Goal: Find contact information: Find contact information

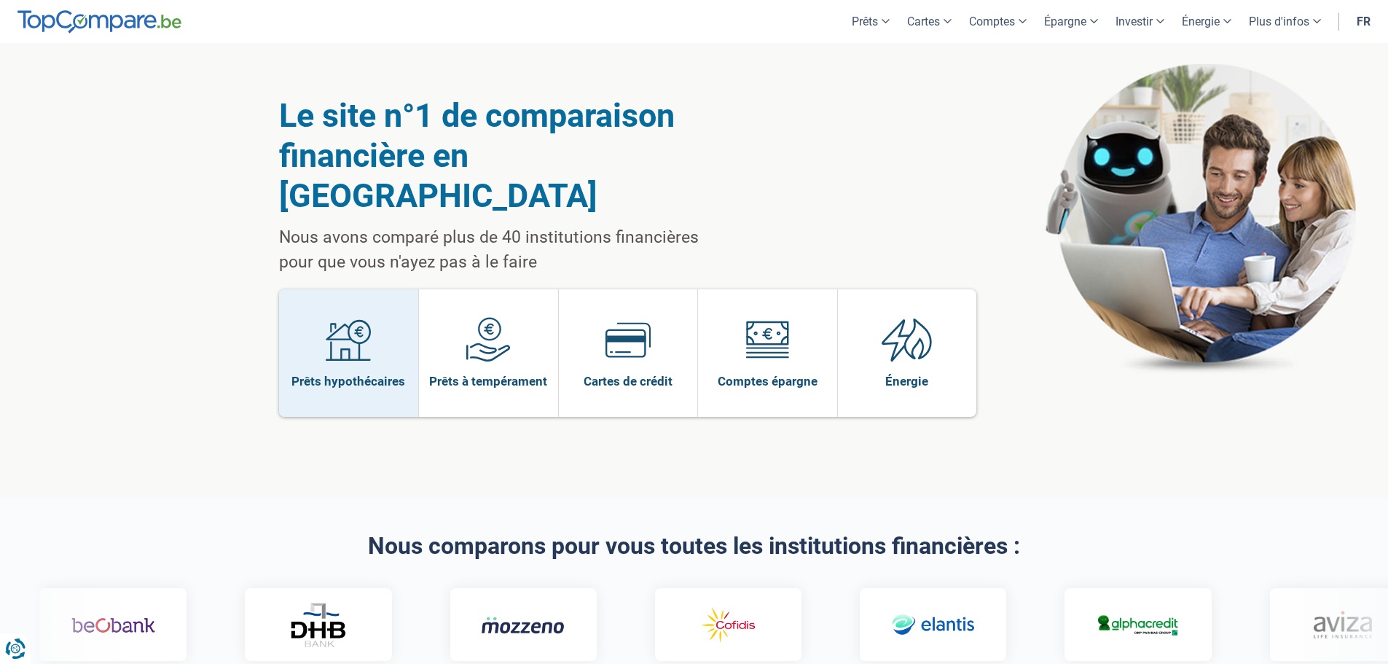
click at [375, 373] on span "Prêts hypothécaires" at bounding box center [348, 381] width 114 height 16
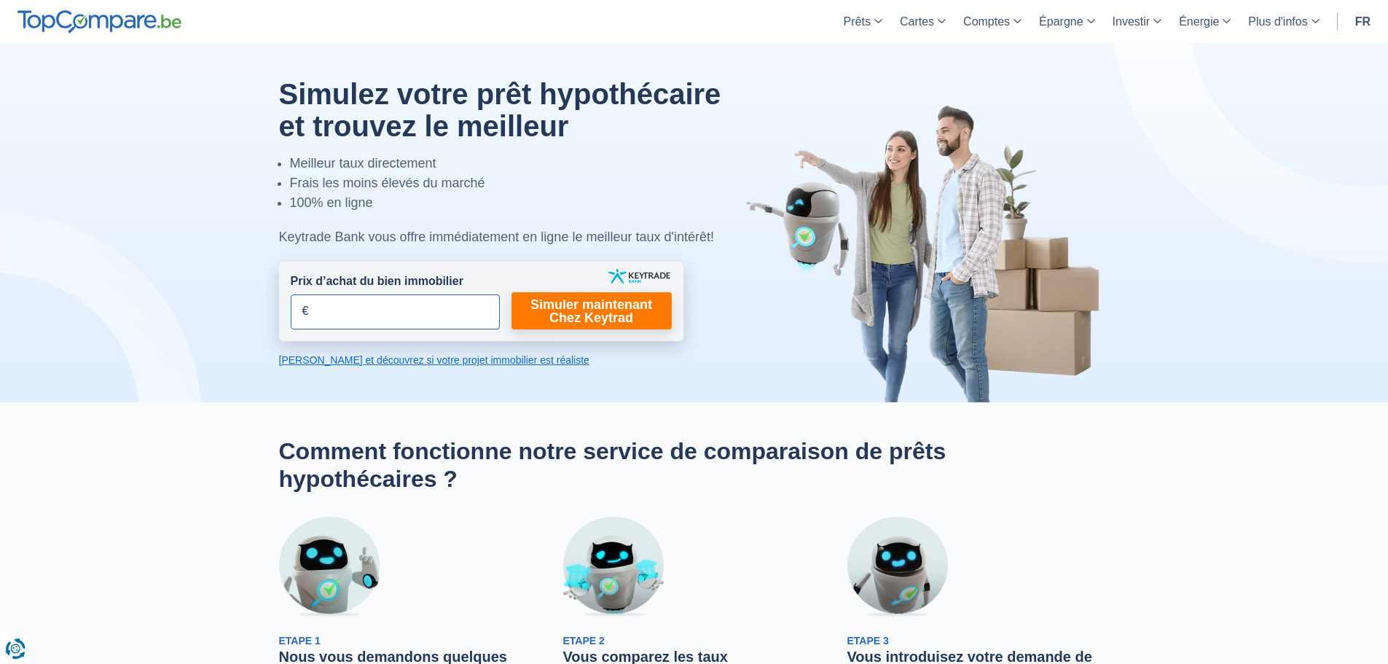
click at [423, 316] on input "Prix d’achat du bien immobilier" at bounding box center [395, 311] width 209 height 35
type input "350.000"
click at [639, 300] on link "Simuler maintenant Chez Keytrad" at bounding box center [592, 310] width 160 height 37
click at [617, 324] on link "Simuler maintenant Chez Keytrad" at bounding box center [592, 310] width 160 height 37
click at [566, 310] on link "Simuler maintenant Chez Keytrad" at bounding box center [592, 310] width 160 height 37
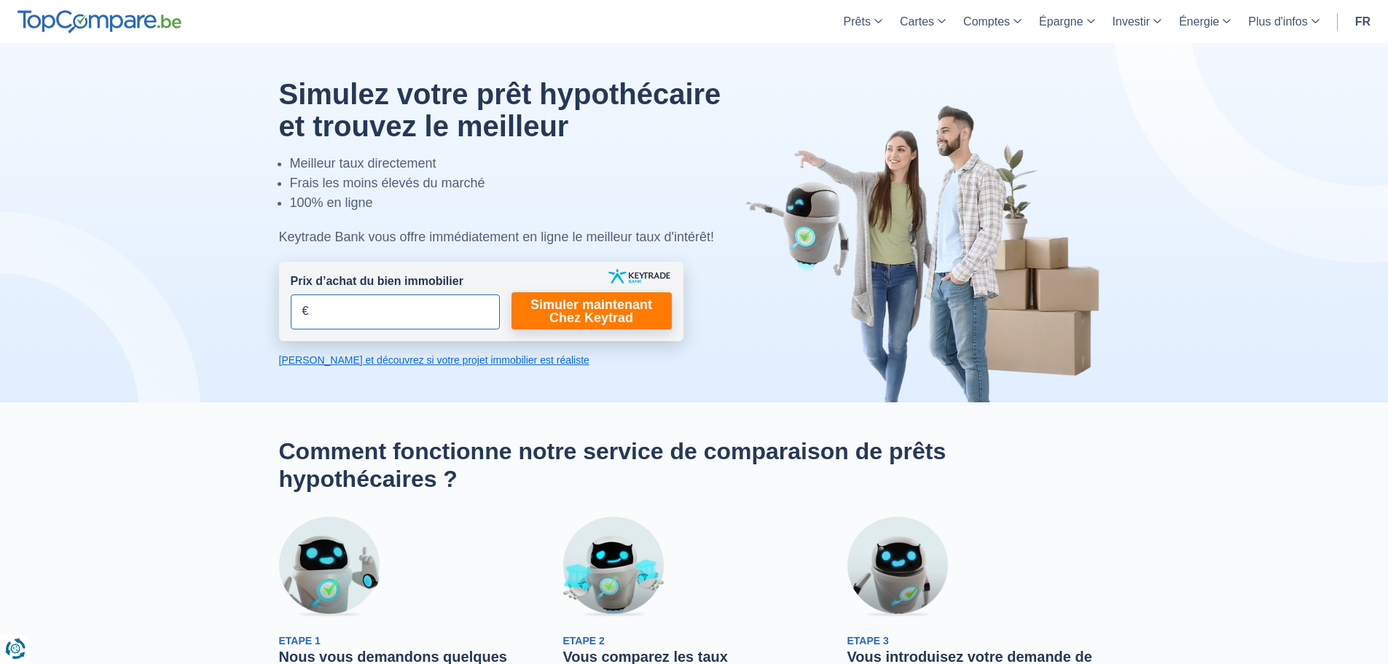
click at [458, 315] on input "Prix d’achat du bien immobilier" at bounding box center [395, 311] width 209 height 35
type input "350.000"
click at [636, 316] on link "Simuler maintenant Chez Keytrad" at bounding box center [592, 310] width 160 height 37
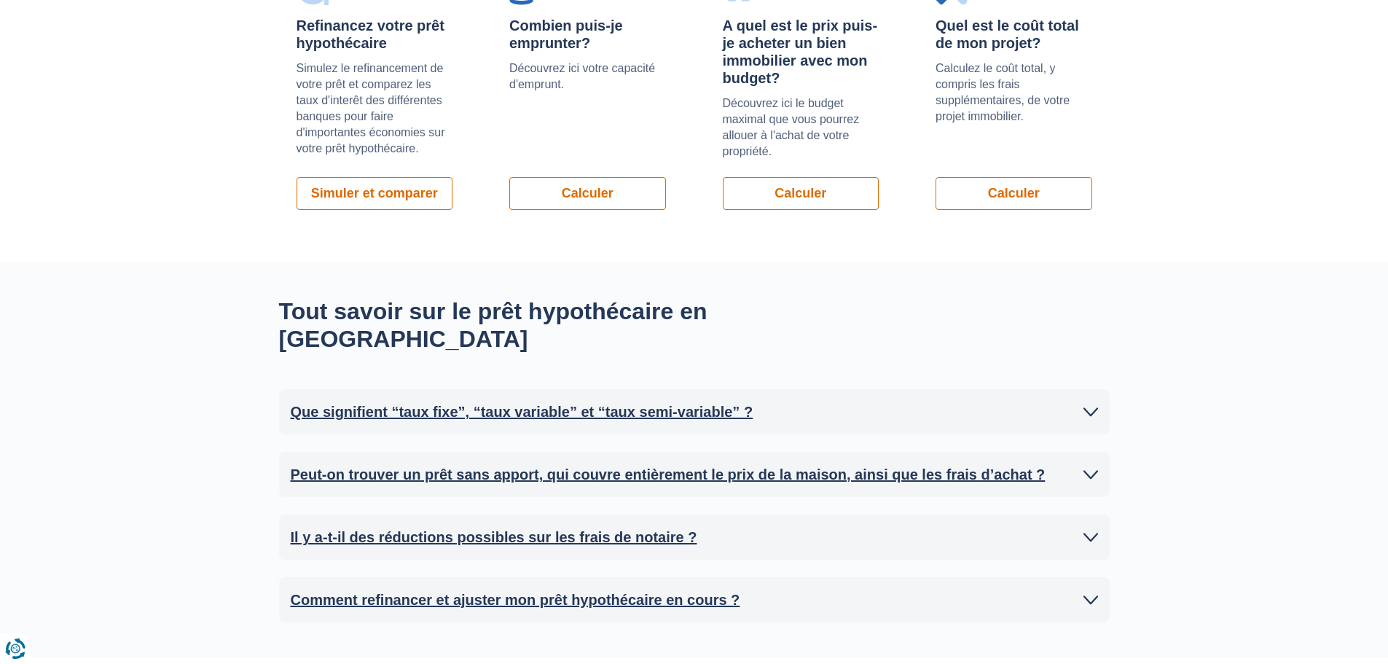
scroll to position [1457, 0]
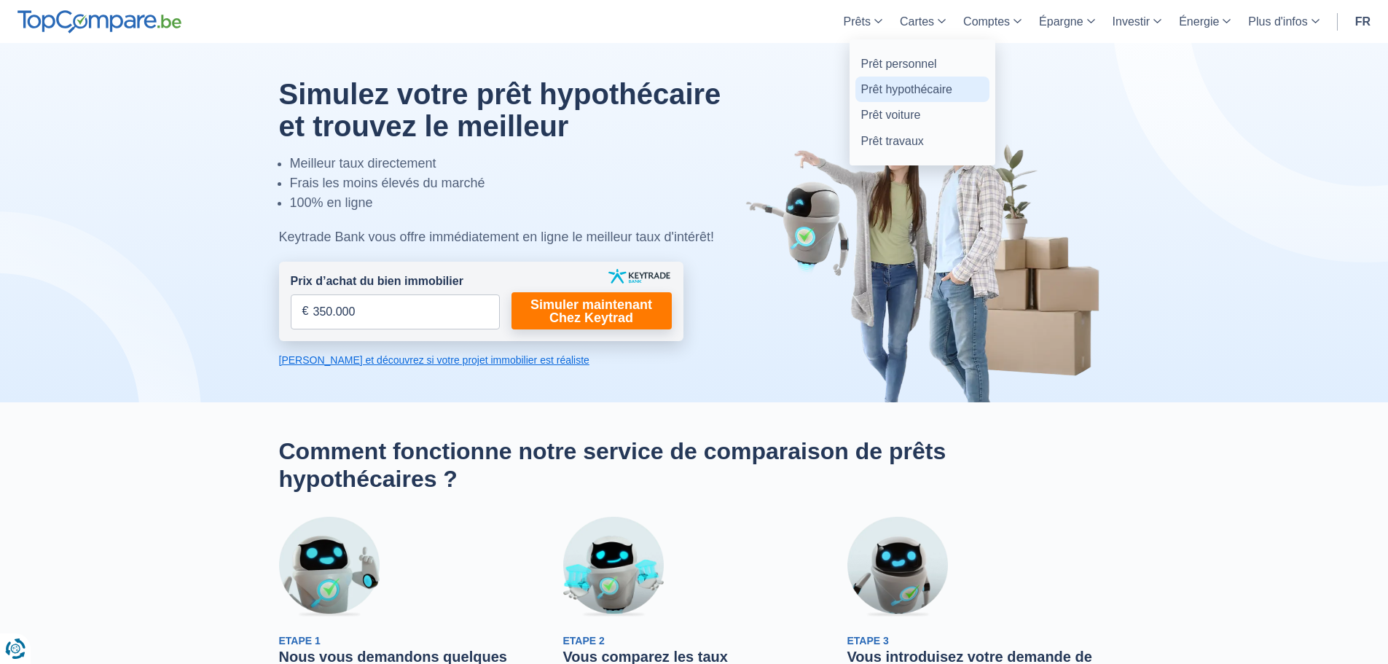
click at [893, 93] on link "Prêt hypothécaire" at bounding box center [923, 90] width 134 height 26
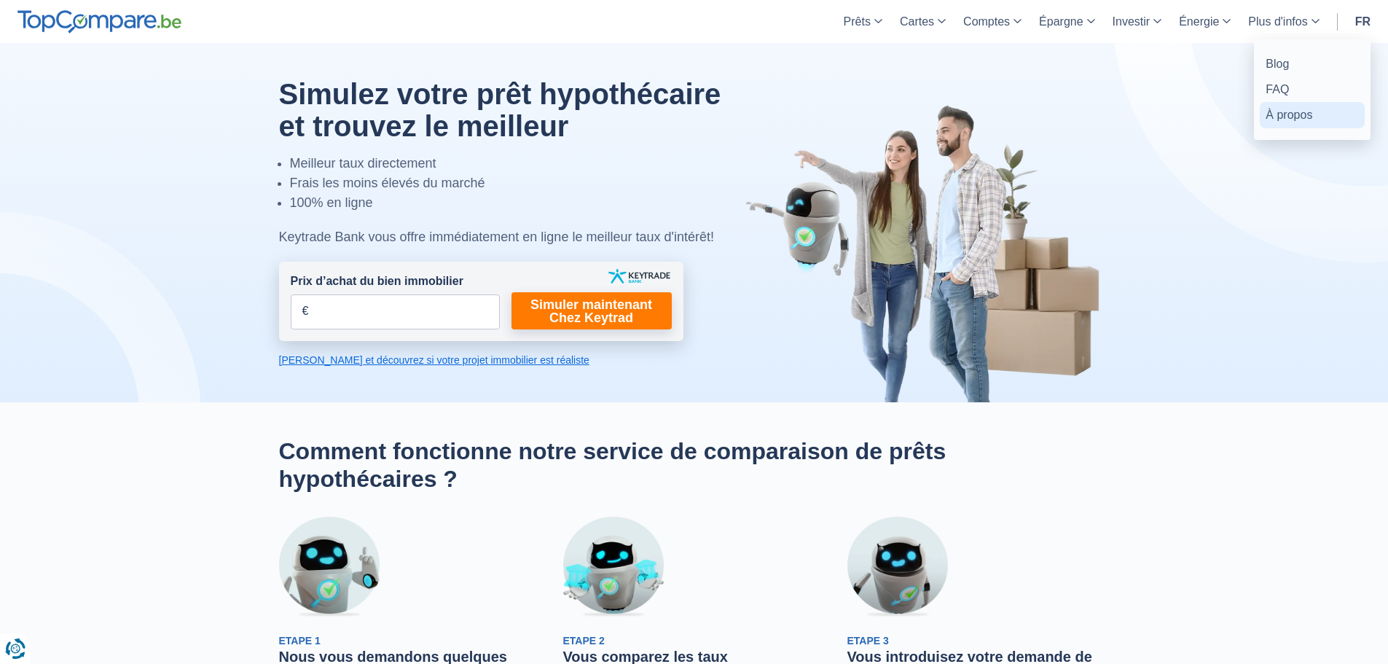
click at [1316, 114] on link "À propos" at bounding box center [1312, 115] width 105 height 26
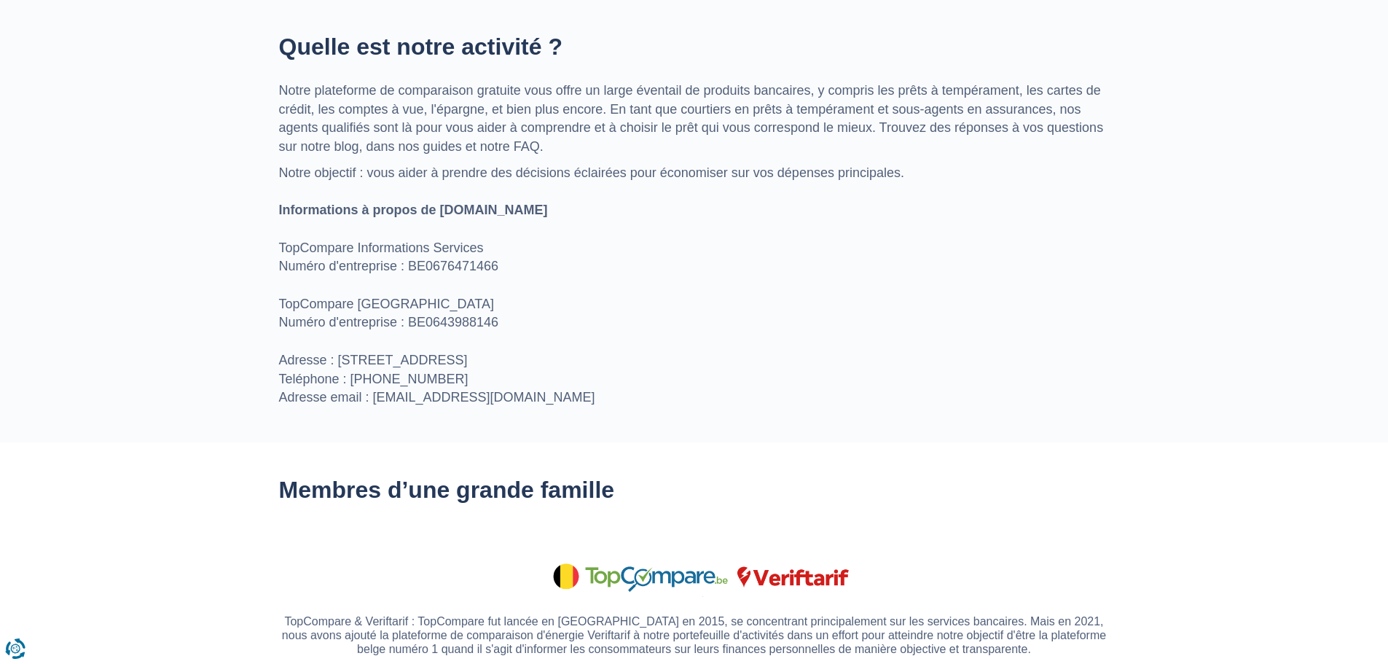
scroll to position [874, 0]
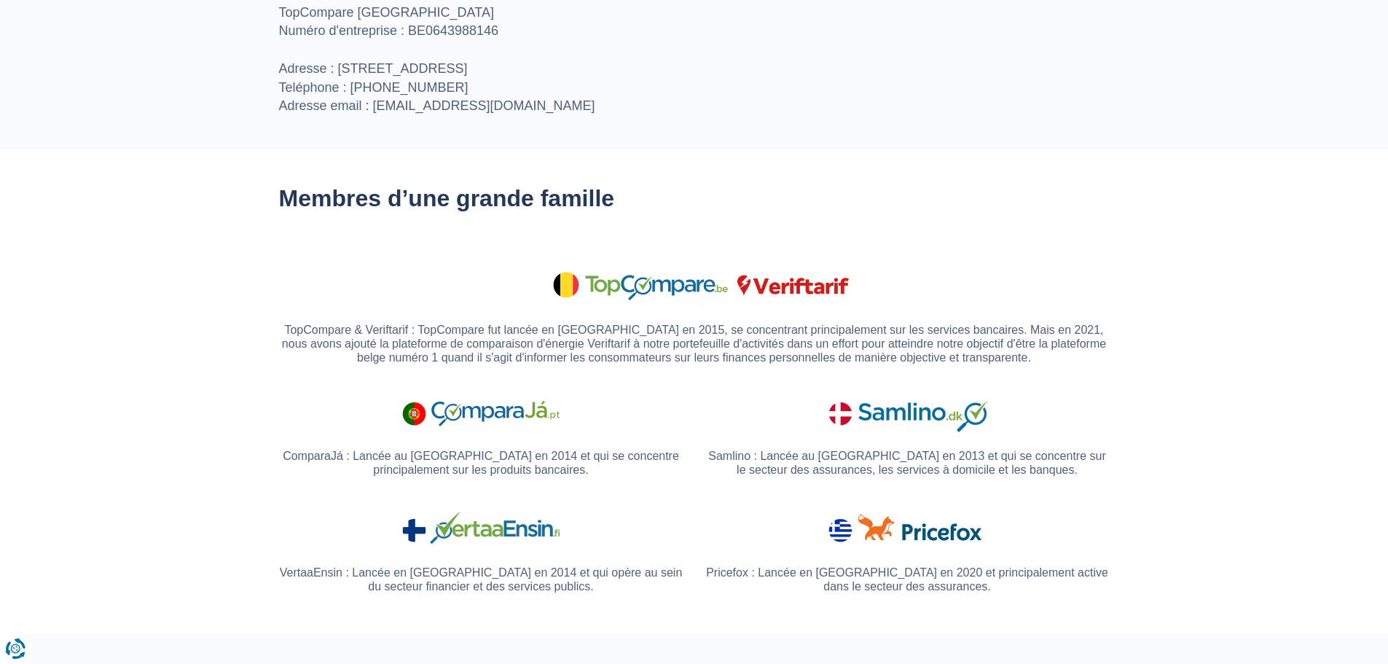
drag, startPoint x: 497, startPoint y: 104, endPoint x: 382, endPoint y: 101, distance: 115.2
copy p "nfo@topcompare.be"
